Goal: Task Accomplishment & Management: Manage account settings

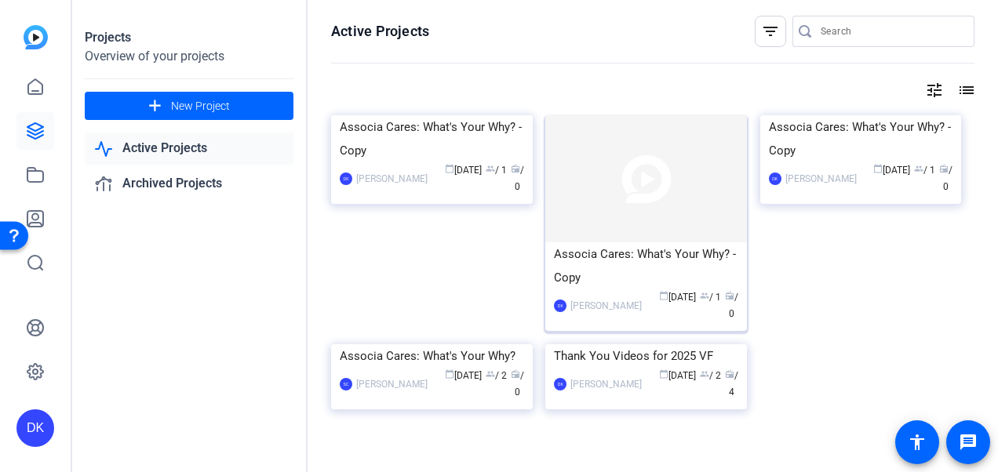
click at [636, 264] on div "Associa Cares: What's Your Why? - Copy" at bounding box center [646, 265] width 184 height 47
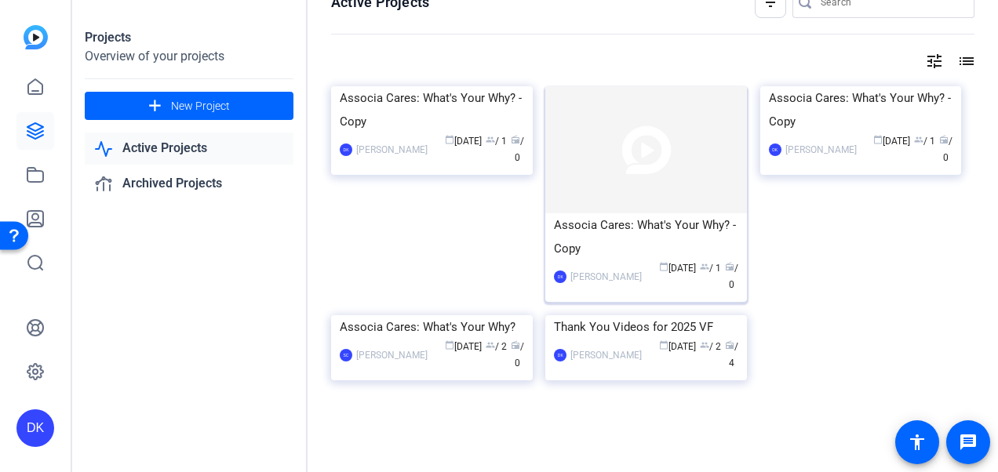
scroll to position [138, 0]
click at [601, 329] on div "Thank You Videos for 2025 VF" at bounding box center [646, 327] width 184 height 24
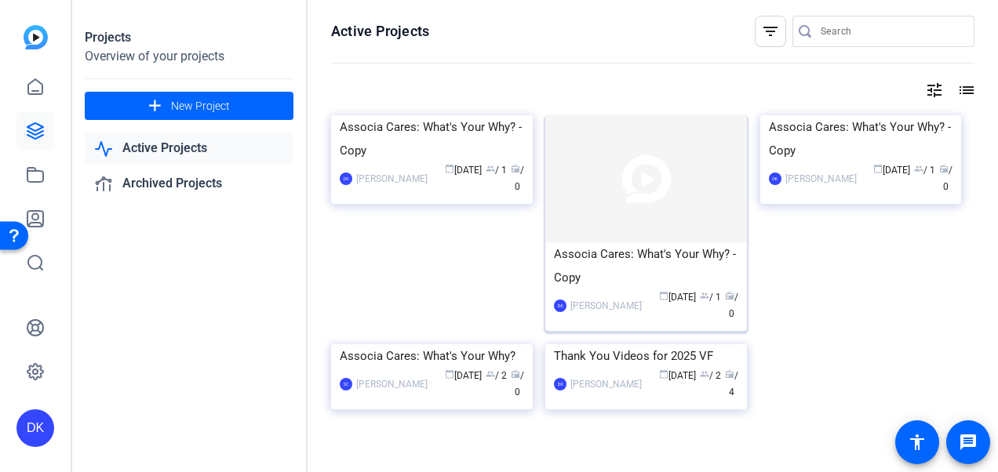
scroll to position [8, 0]
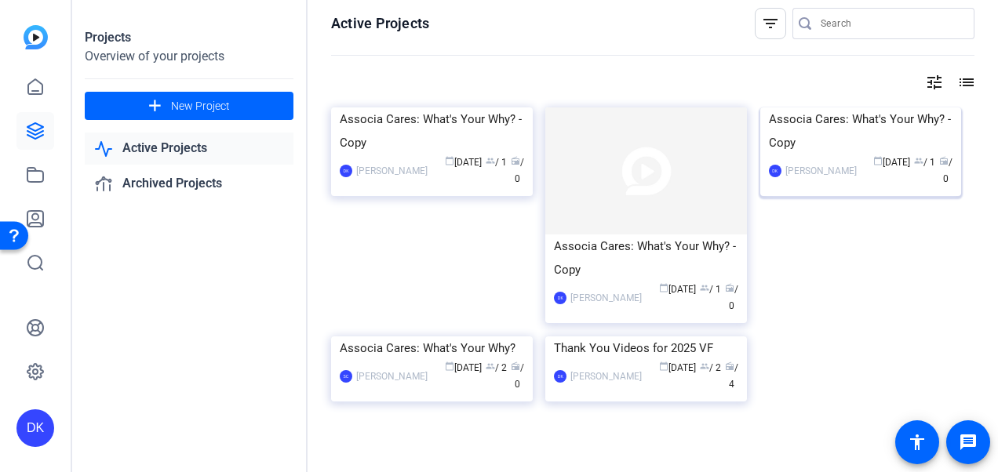
click at [844, 155] on div "Associa Cares: What's Your Why? - Copy" at bounding box center [861, 130] width 184 height 47
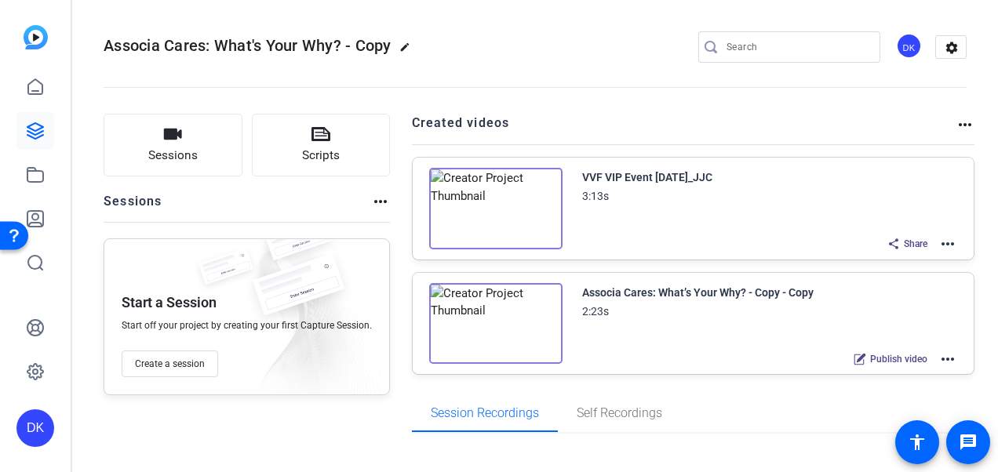
click at [904, 47] on div "DK" at bounding box center [909, 46] width 26 height 26
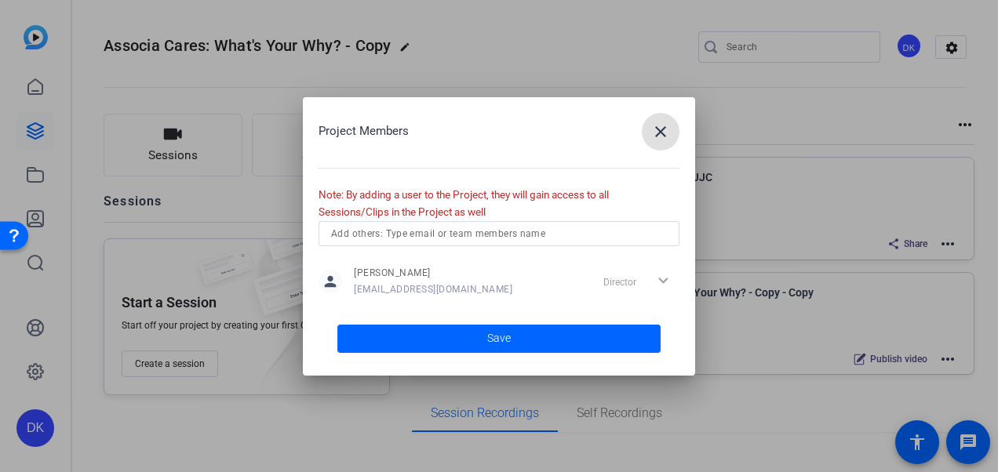
drag, startPoint x: 650, startPoint y: 129, endPoint x: 659, endPoint y: 130, distance: 9.4
click at [659, 130] on button "close" at bounding box center [661, 132] width 38 height 38
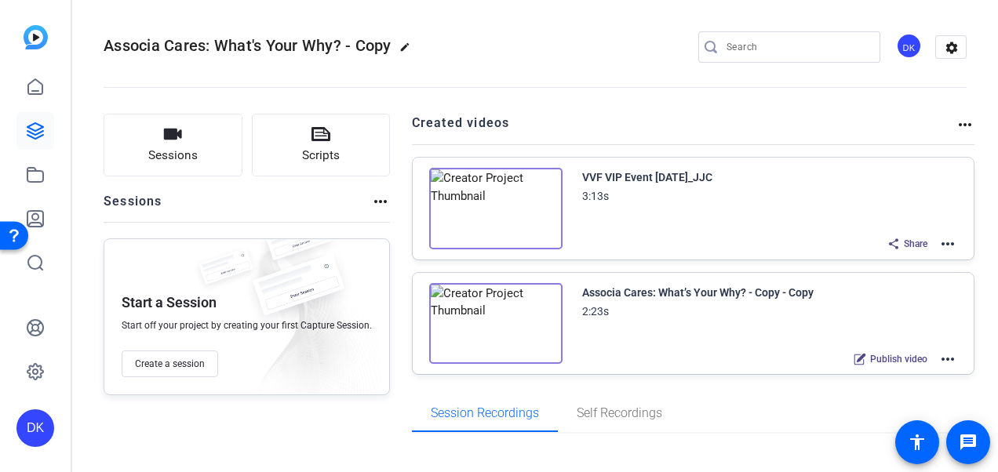
click at [896, 49] on div "DK" at bounding box center [909, 46] width 26 height 26
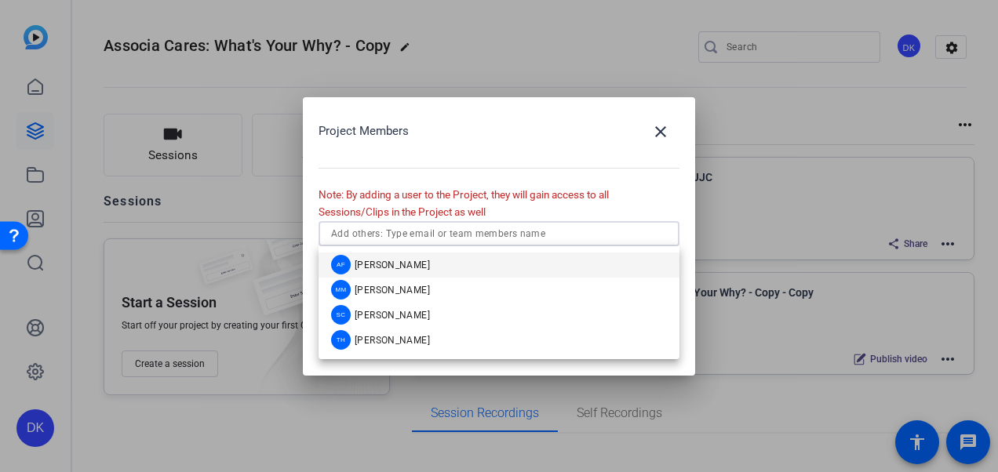
click at [541, 233] on input "text" at bounding box center [499, 233] width 336 height 19
click at [447, 307] on mat-option "SC [PERSON_NAME]" at bounding box center [498, 315] width 361 height 25
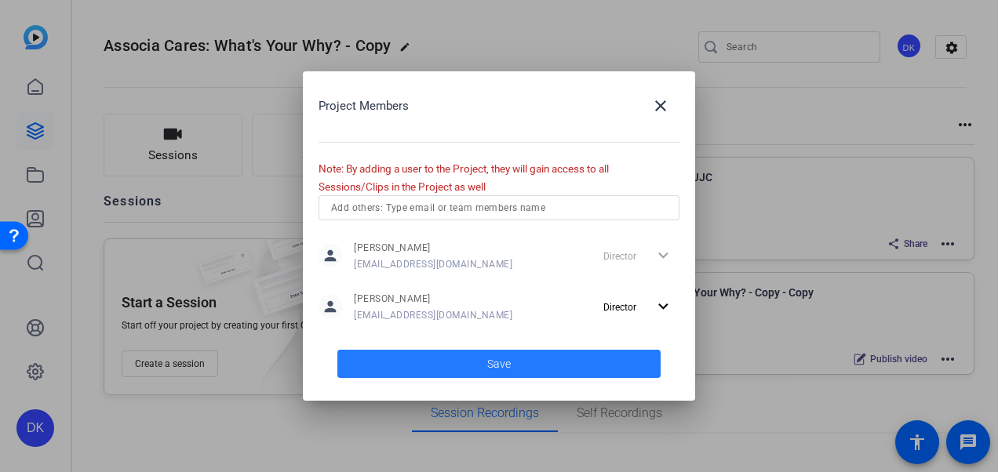
click at [485, 358] on span at bounding box center [498, 364] width 323 height 38
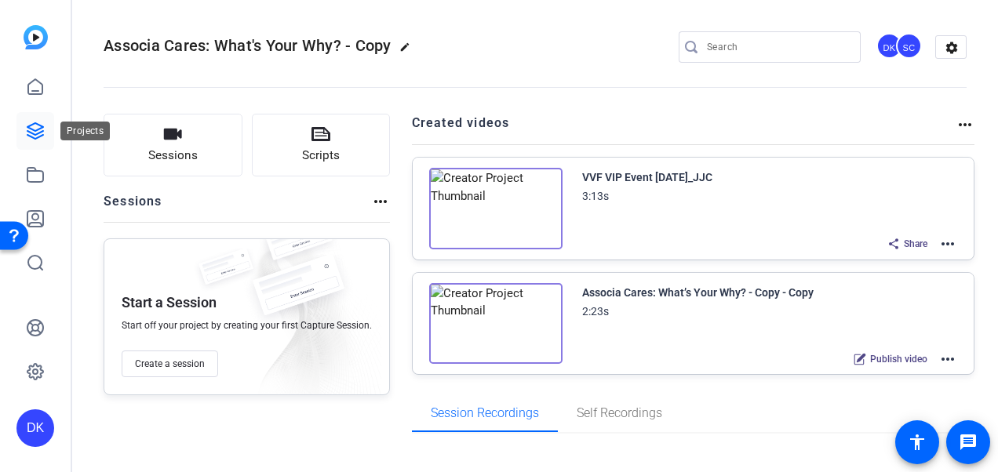
click at [41, 136] on icon at bounding box center [35, 131] width 19 height 19
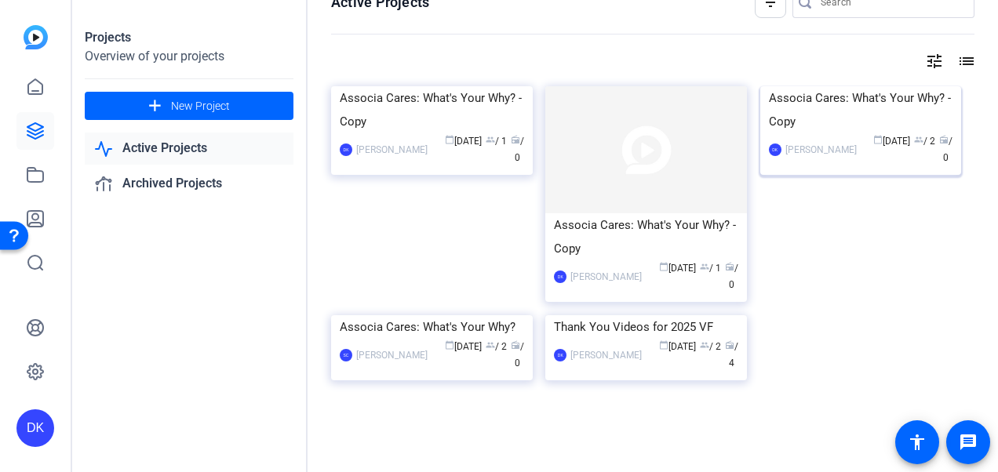
scroll to position [94, 0]
click at [32, 129] on icon at bounding box center [35, 131] width 19 height 19
